Goal: Task Accomplishment & Management: Complete application form

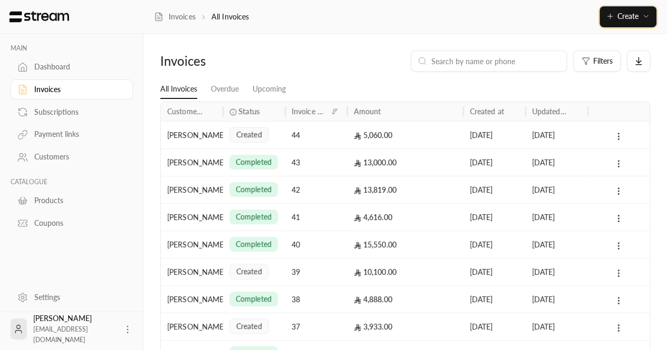
click at [638, 21] on span "Create" at bounding box center [627, 16] width 44 height 9
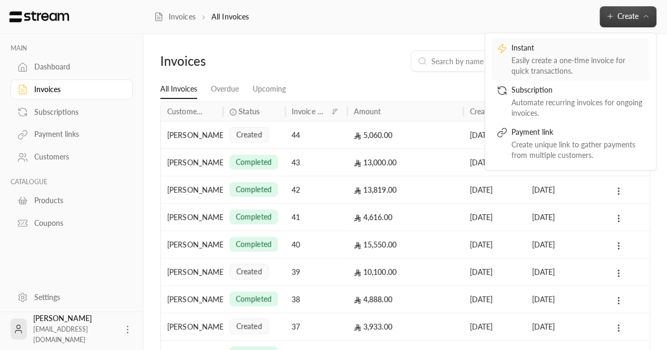
click at [606, 53] on div "Instant" at bounding box center [577, 49] width 133 height 13
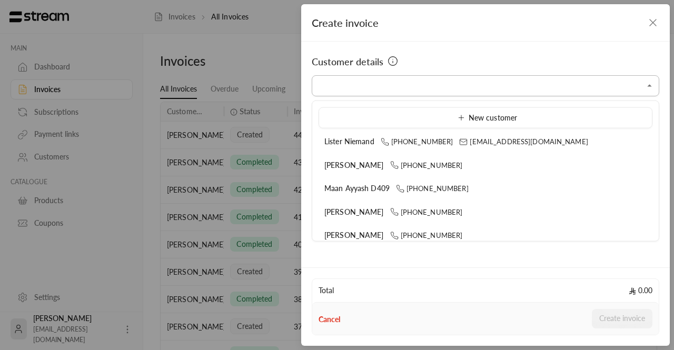
click at [508, 92] on input "Select customer" at bounding box center [486, 86] width 348 height 18
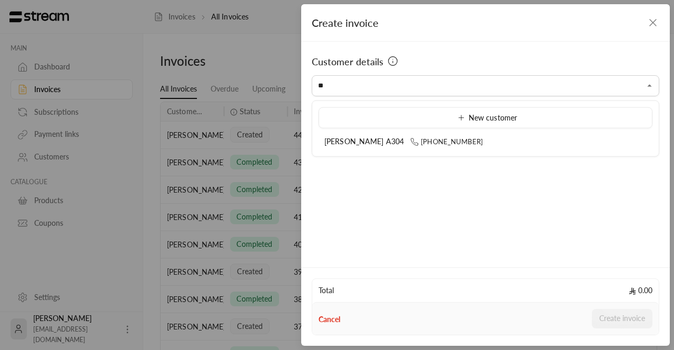
type input "**********"
click at [615, 318] on div "Create invoice" at bounding box center [622, 318] width 61 height 19
click at [543, 96] on div "Customer details Select customer Select customer" at bounding box center [485, 153] width 369 height 223
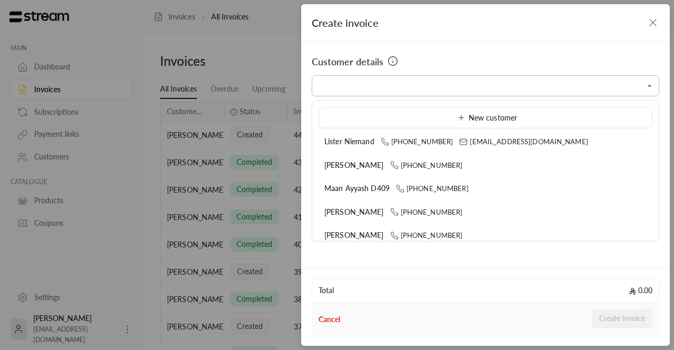
click at [543, 85] on input "Select customer" at bounding box center [486, 86] width 348 height 18
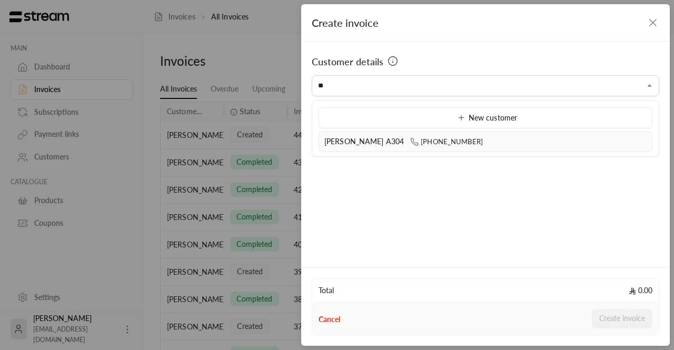
click at [373, 143] on span "[PERSON_NAME] A304" at bounding box center [365, 141] width 80 height 9
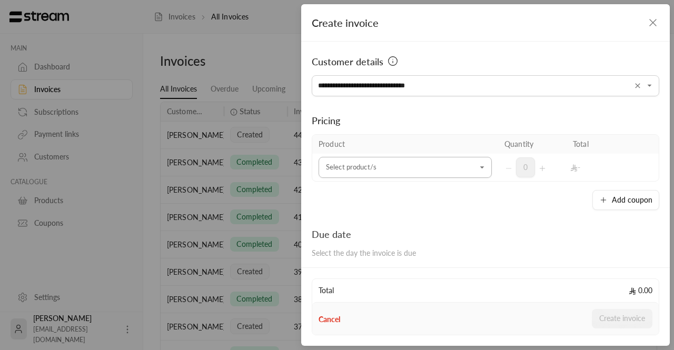
type input "**********"
click at [403, 165] on input "Select customer" at bounding box center [405, 168] width 173 height 18
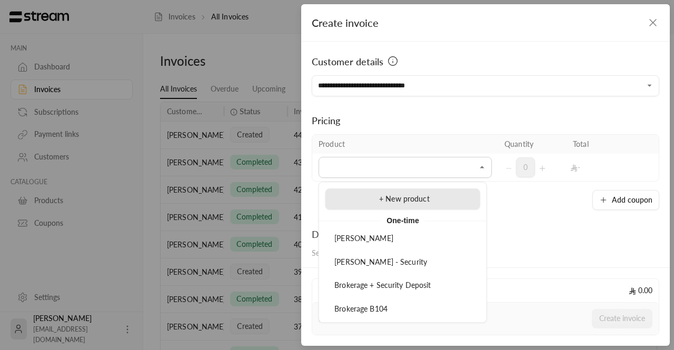
click at [412, 198] on span "+ New product" at bounding box center [404, 198] width 51 height 9
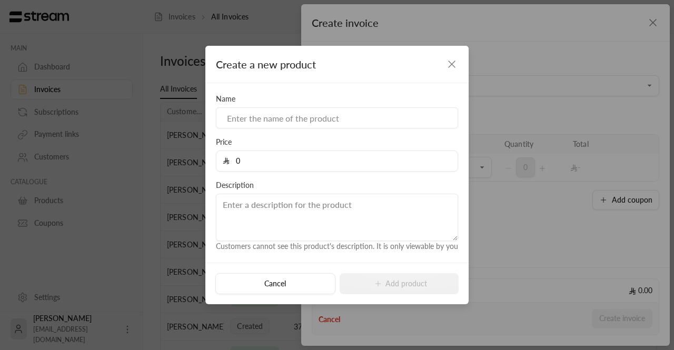
click at [350, 160] on input "0" at bounding box center [341, 161] width 222 height 20
type input "10300"
click at [300, 121] on input at bounding box center [337, 117] width 242 height 21
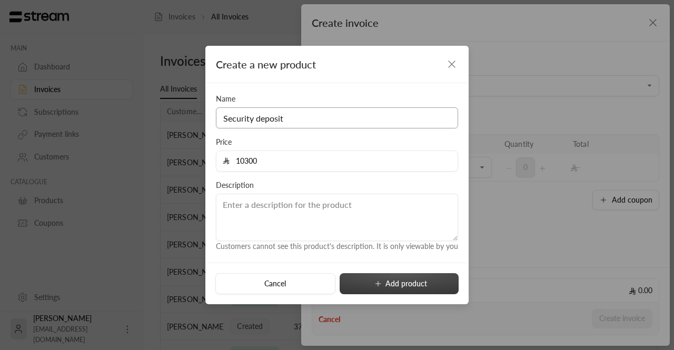
type input "Security deposit"
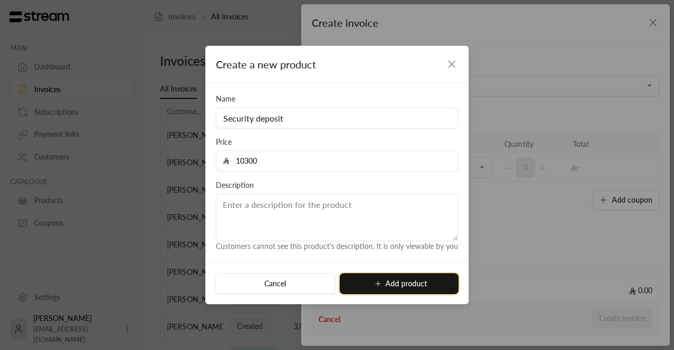
click at [364, 286] on button "Add product" at bounding box center [399, 283] width 119 height 21
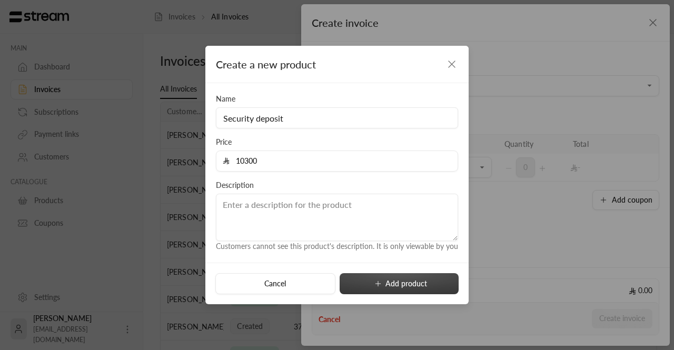
type input "0"
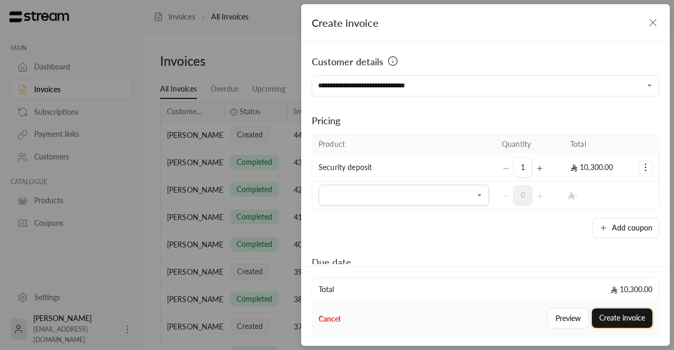
click at [639, 322] on button "Create invoice" at bounding box center [622, 318] width 61 height 19
